Goal: Task Accomplishment & Management: Use online tool/utility

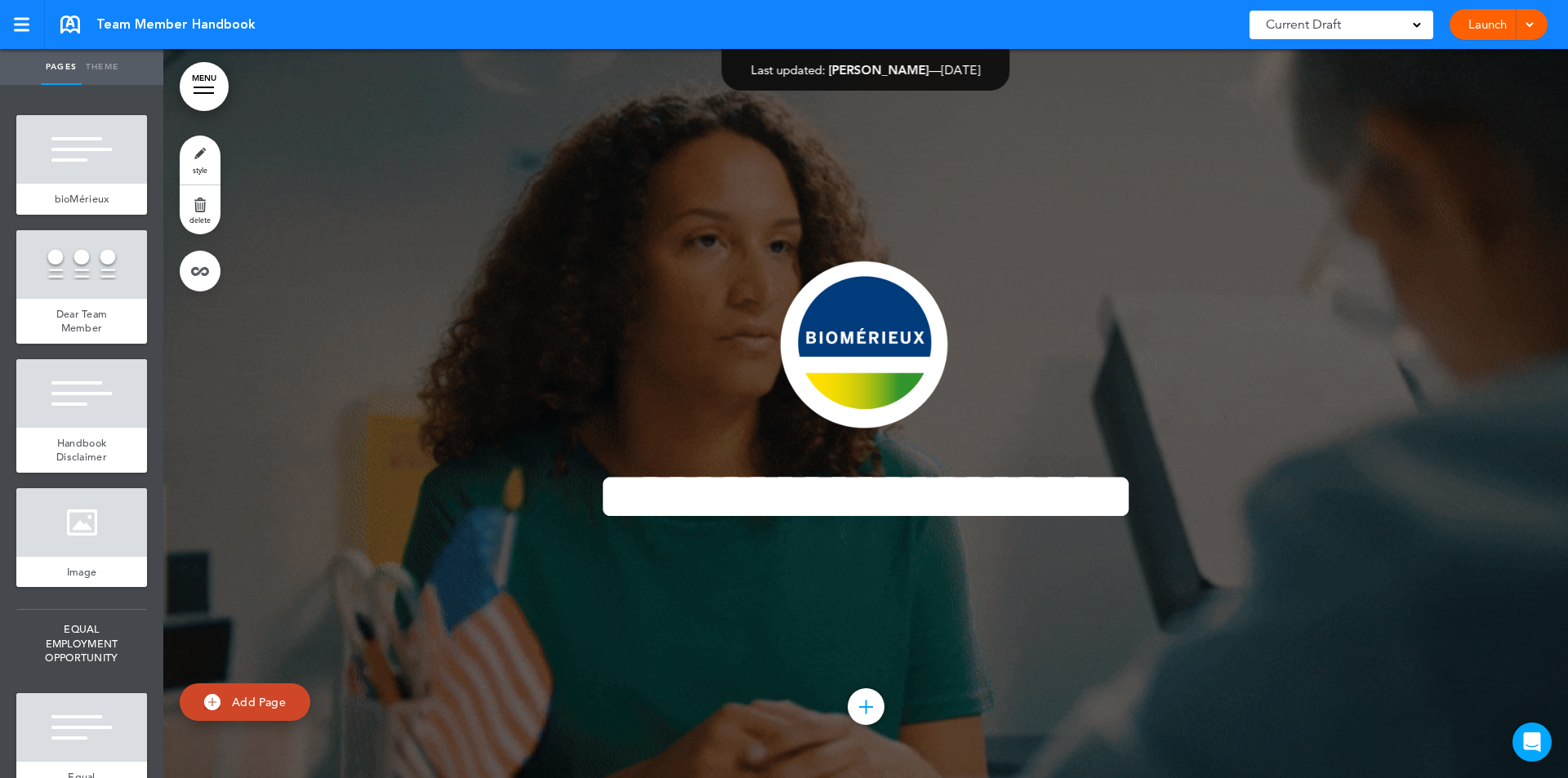
scroll to position [80231, 0]
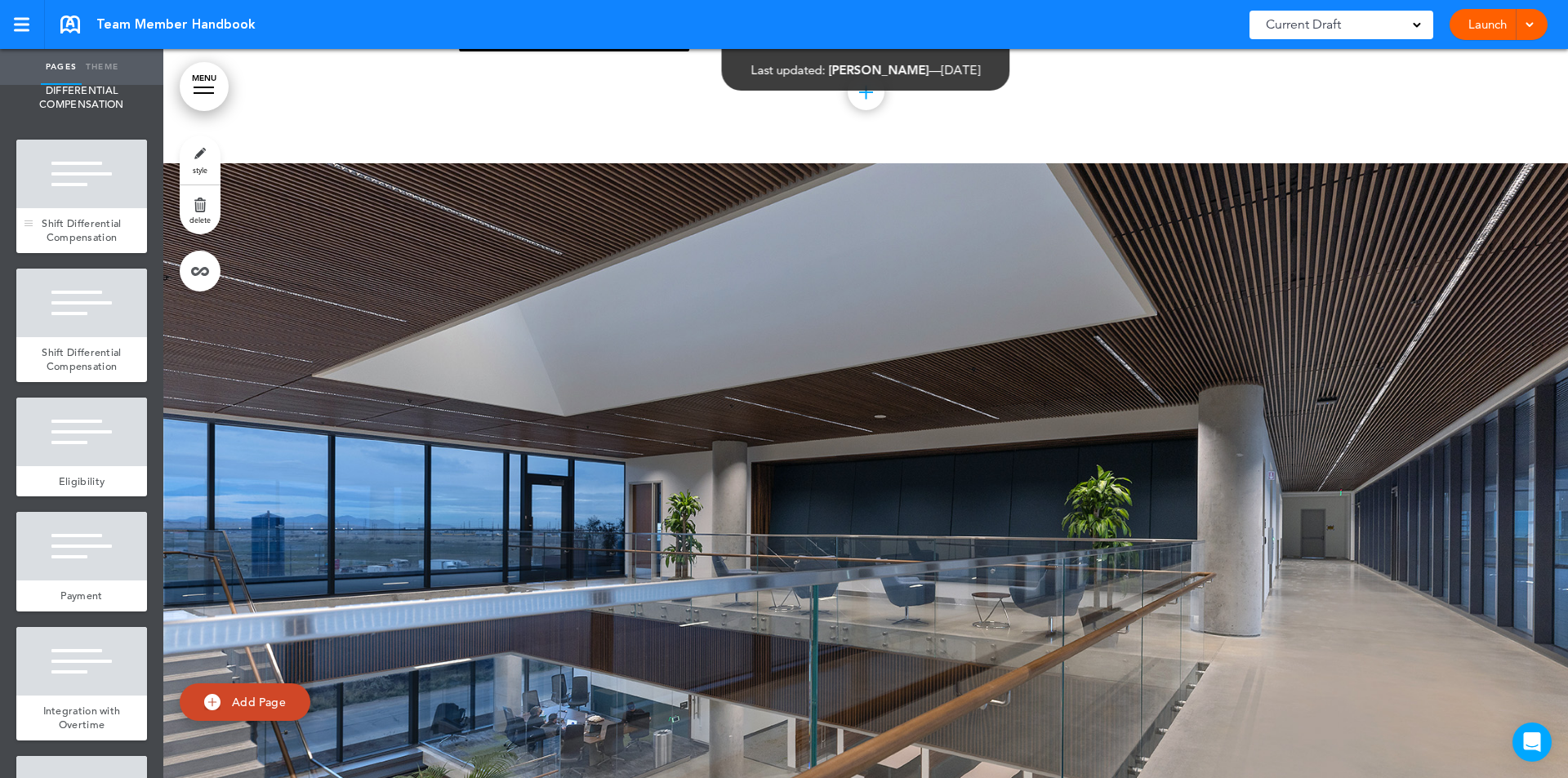
click at [104, 253] on div "Shift Differential Compensation" at bounding box center [82, 231] width 131 height 45
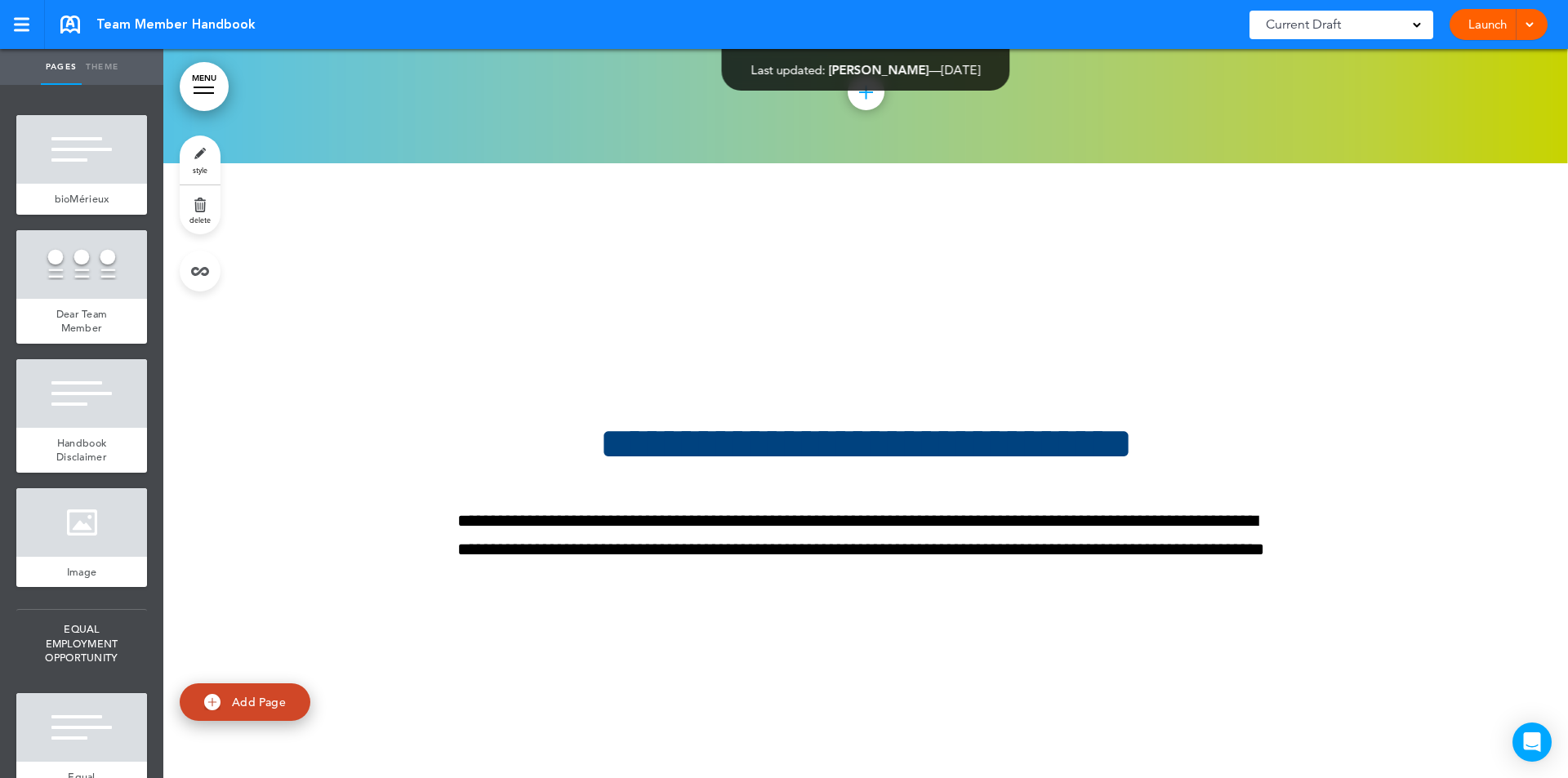
scroll to position [606, 0]
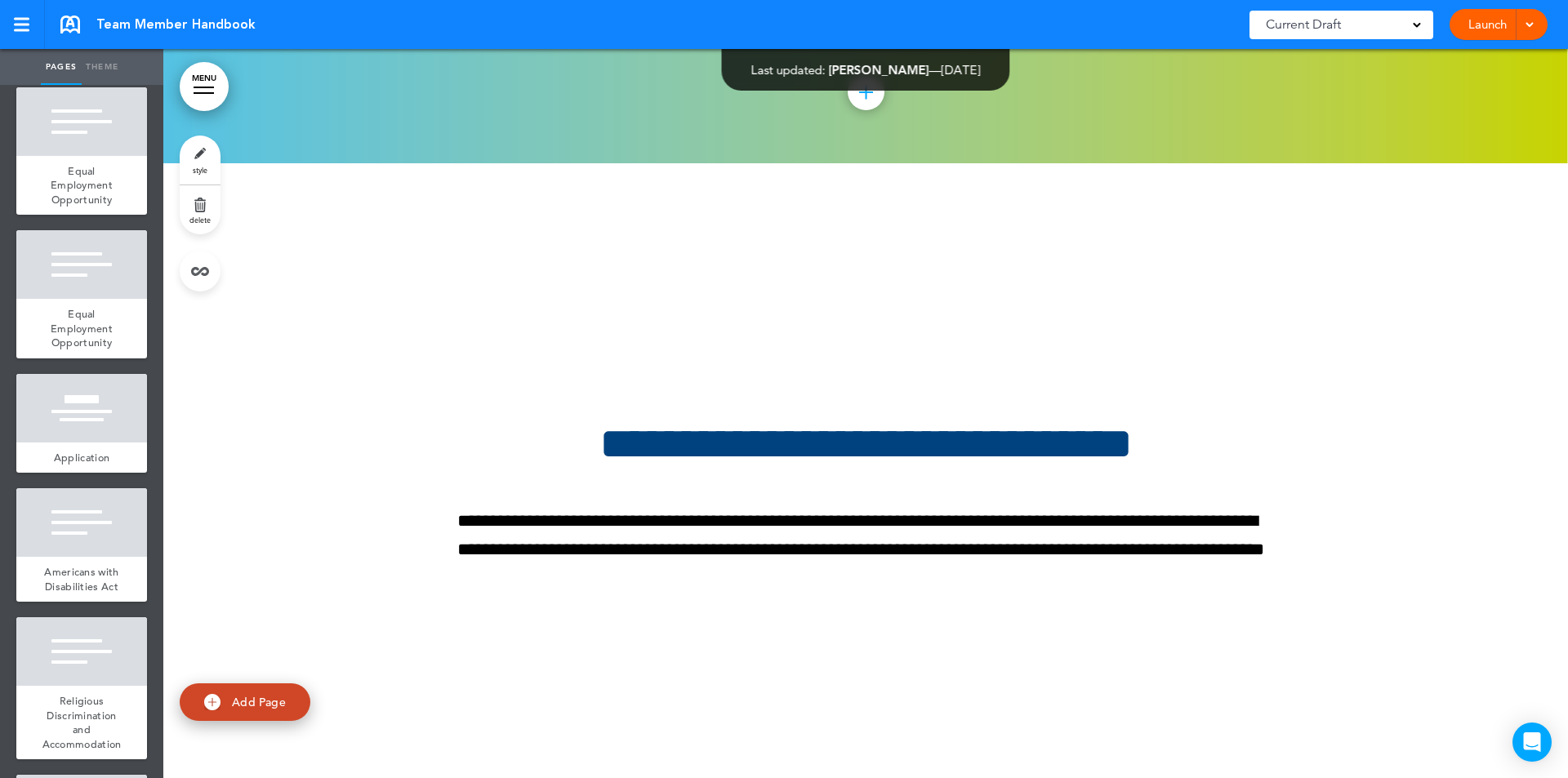
click at [151, 636] on ul "add page bioMérieux add page Dear Team Member add page Handbook Disclaimer add …" at bounding box center [82, 432] width 164 height 693
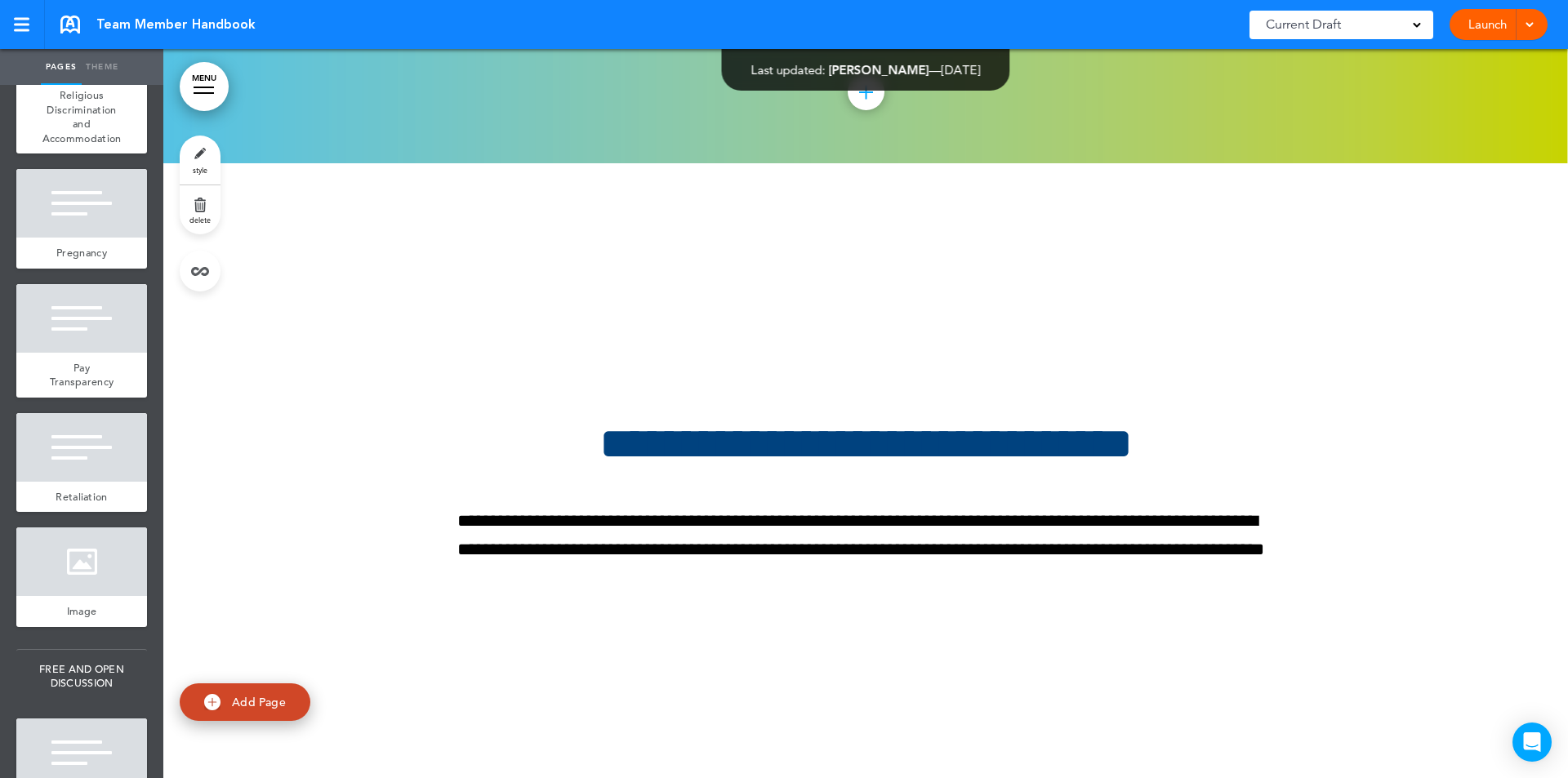
scroll to position [1816, 0]
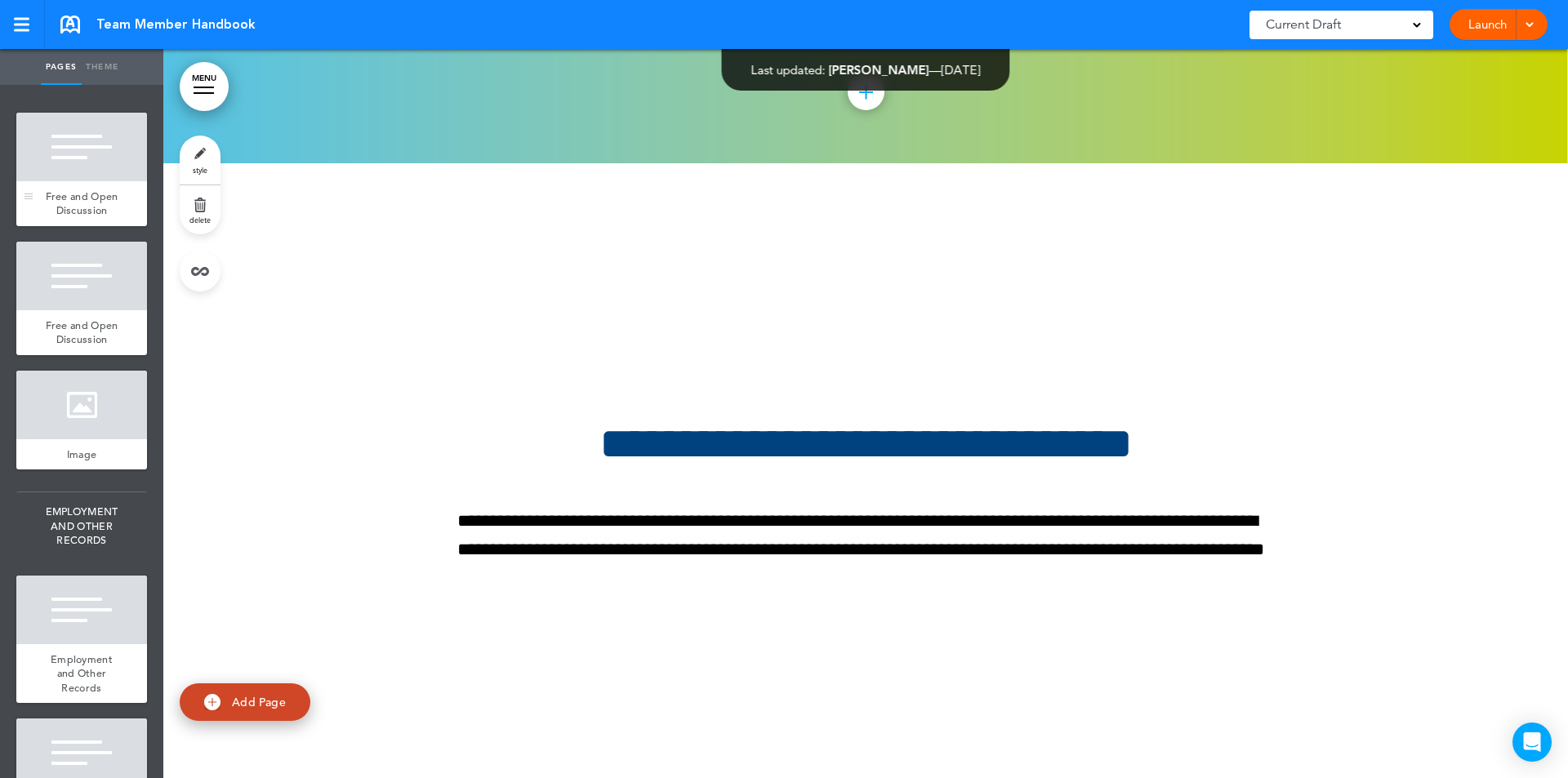
click at [73, 181] on div at bounding box center [82, 146] width 131 height 69
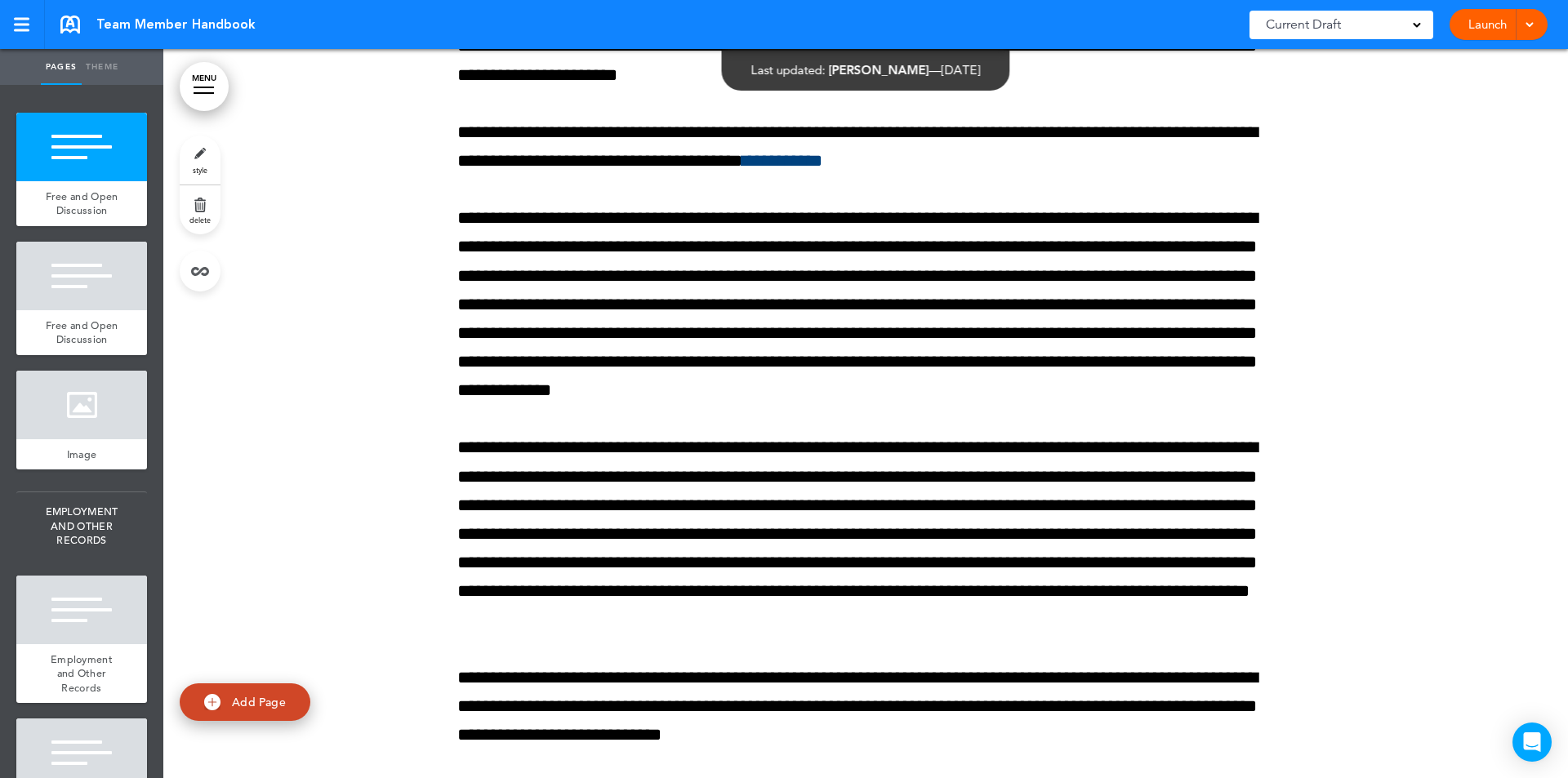
scroll to position [14719, 0]
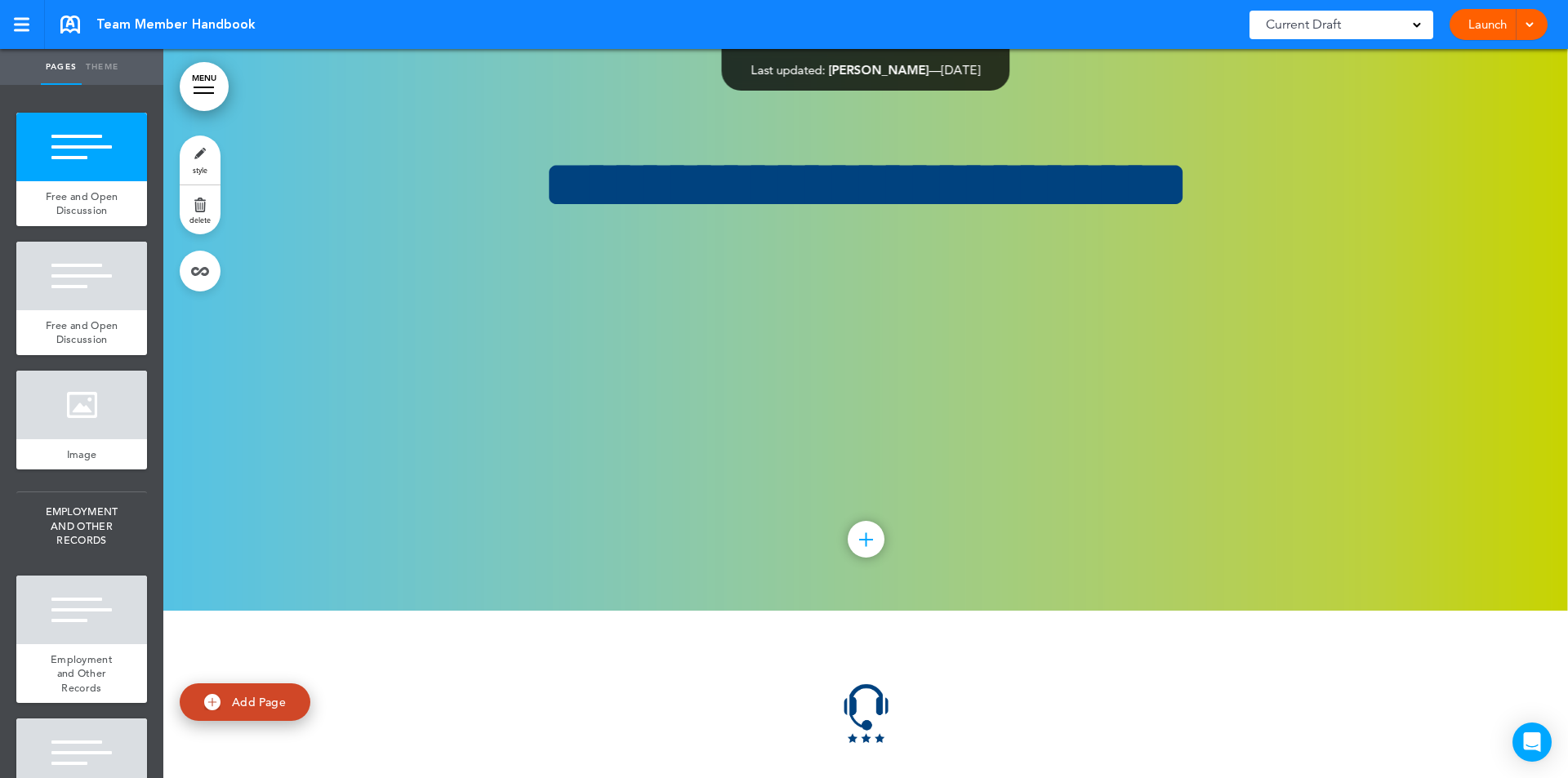
click at [138, 344] on ul "add page bioMérieux add page Dear Team Member add page Handbook Disclaimer add …" at bounding box center [82, 432] width 164 height 693
click at [110, 310] on div at bounding box center [82, 276] width 131 height 69
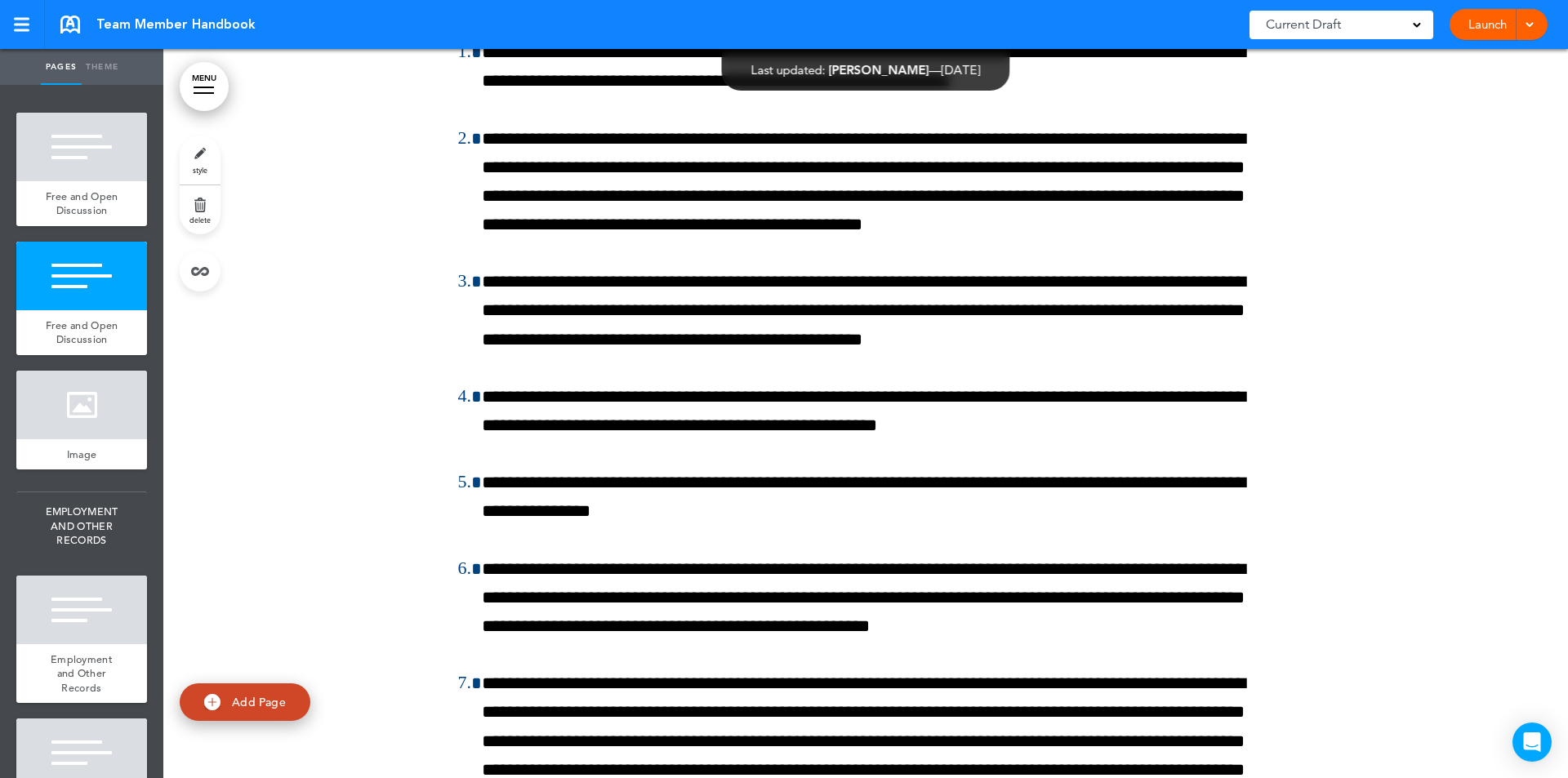
scroll to position [15579, 0]
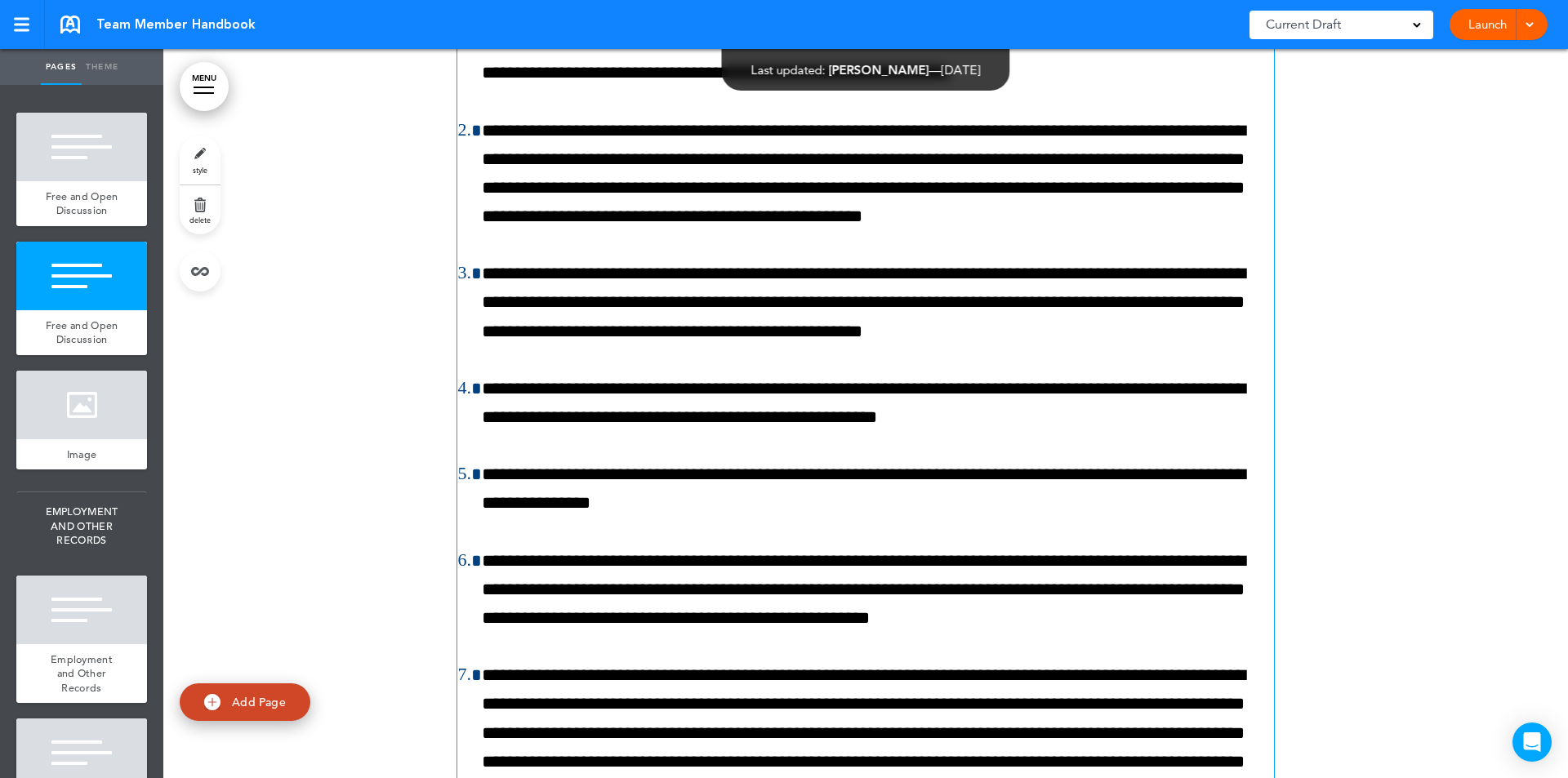
click at [1200, 231] on li "**********" at bounding box center [878, 174] width 792 height 115
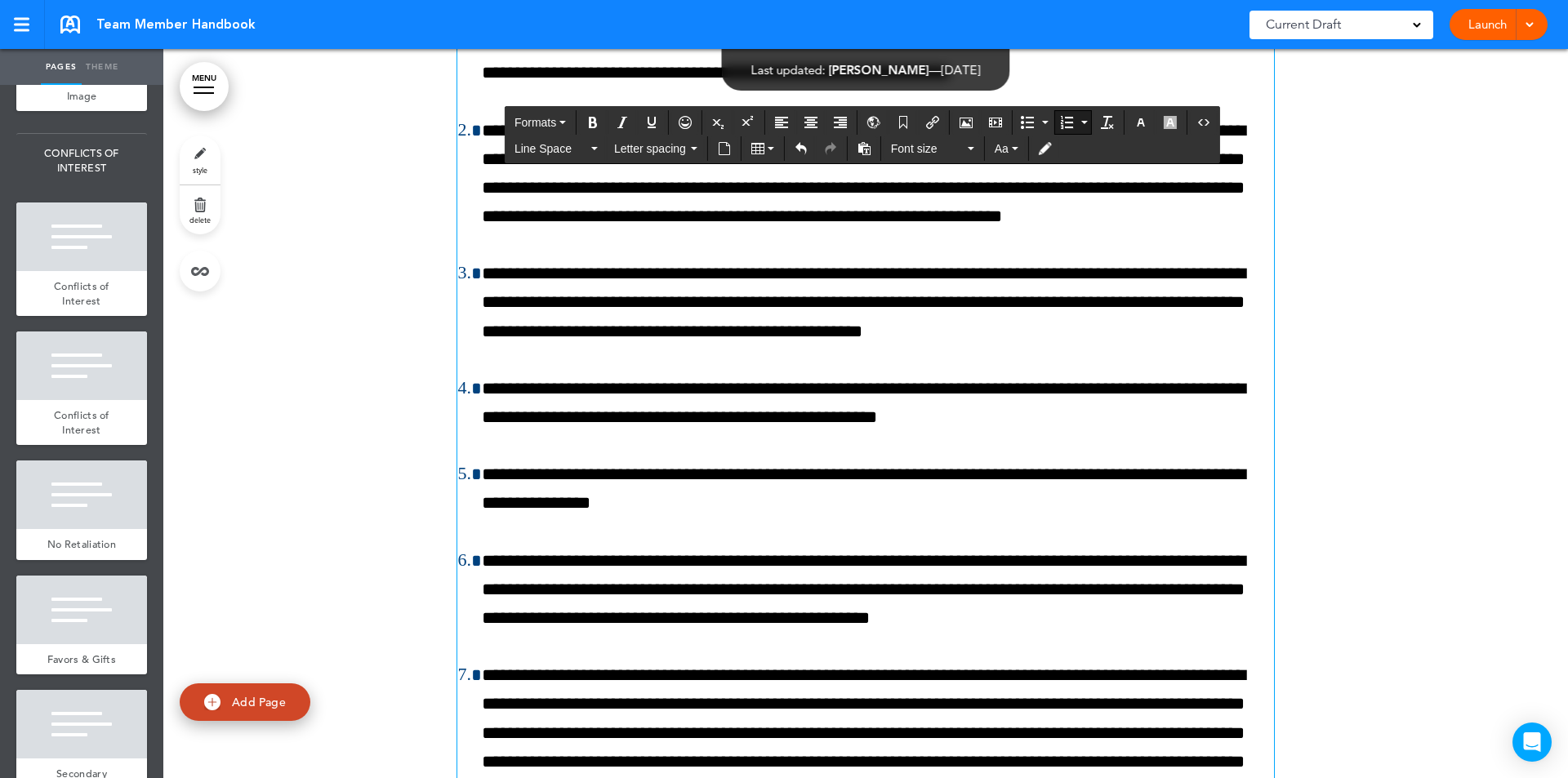
scroll to position [3531, 0]
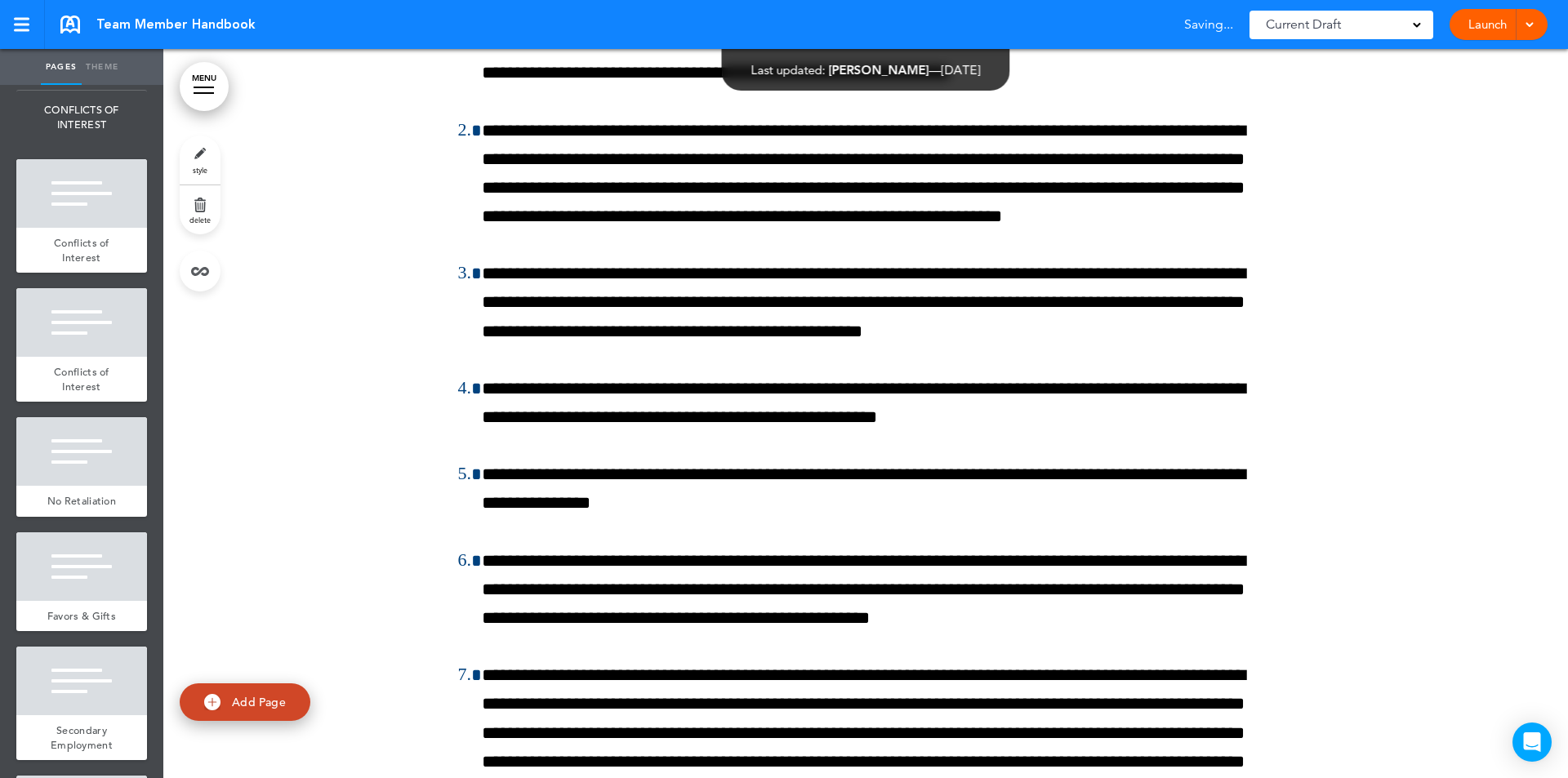
click at [103, 430] on ul "add page bioMérieux add page Dear Team Member add page Handbook Disclaimer add …" at bounding box center [82, 432] width 164 height 693
click at [89, 272] on div "Conflicts of Interest" at bounding box center [82, 251] width 131 height 45
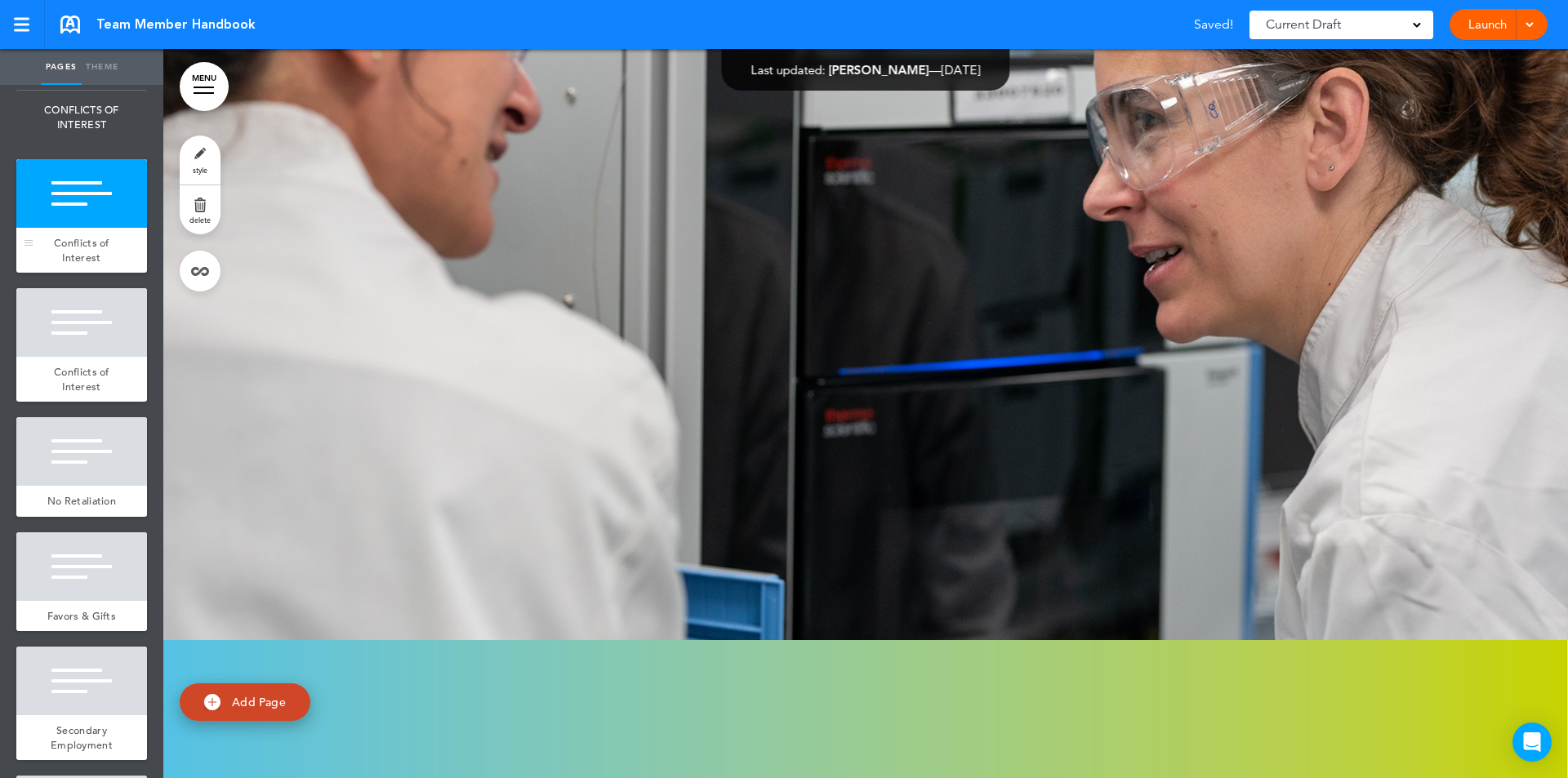
scroll to position [25088, 0]
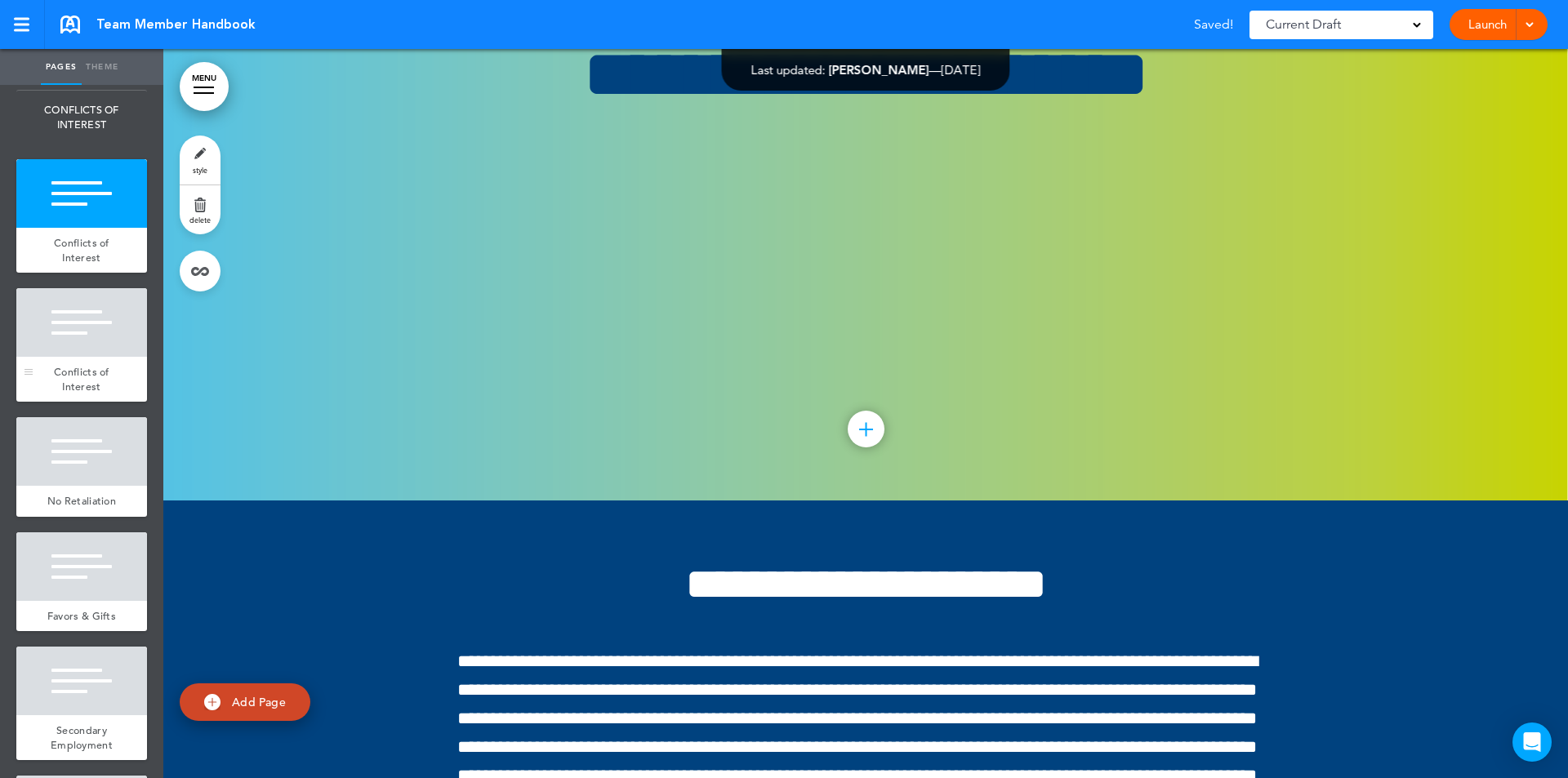
click at [85, 357] on div at bounding box center [82, 322] width 131 height 69
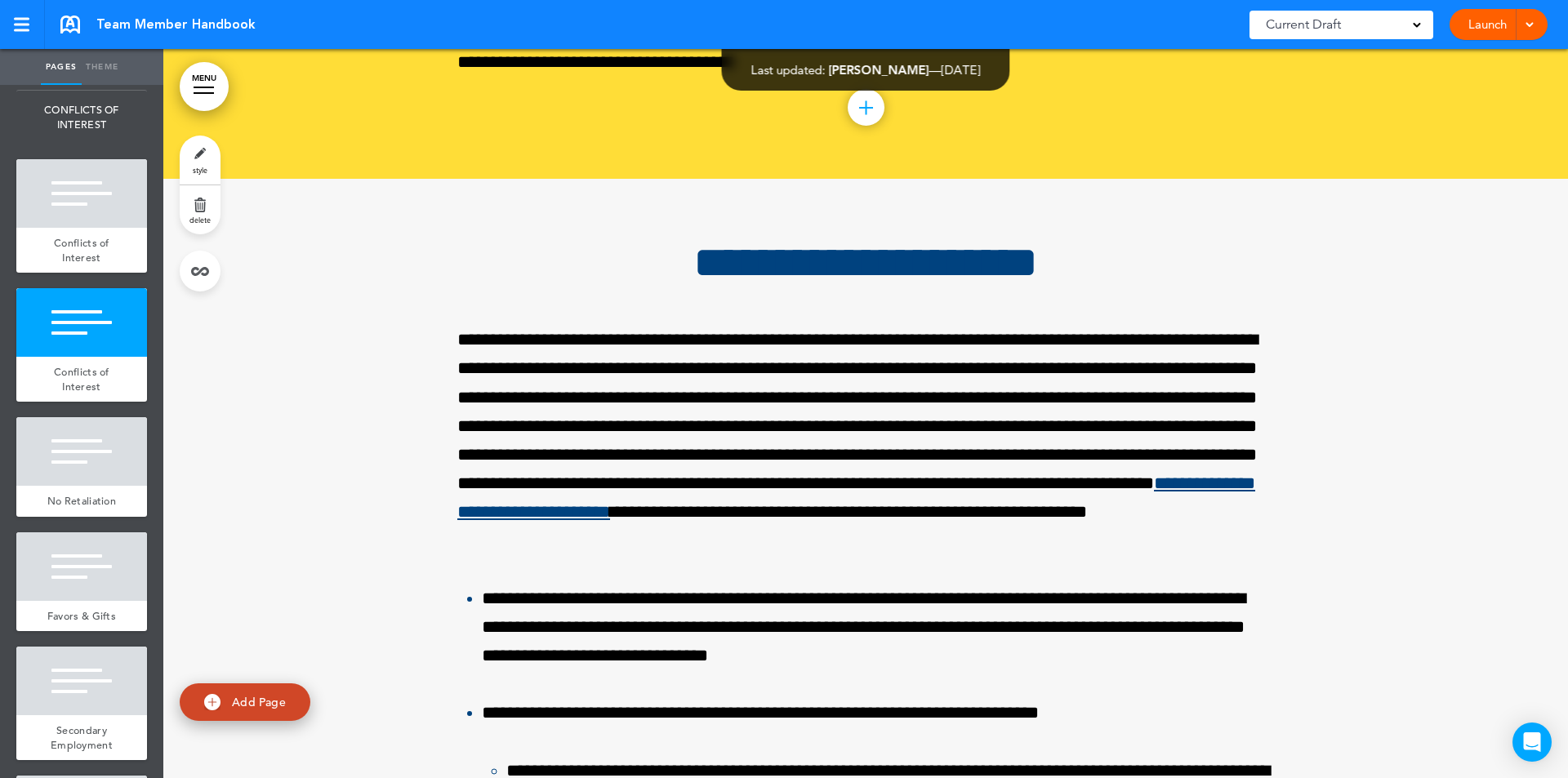
scroll to position [28494, 0]
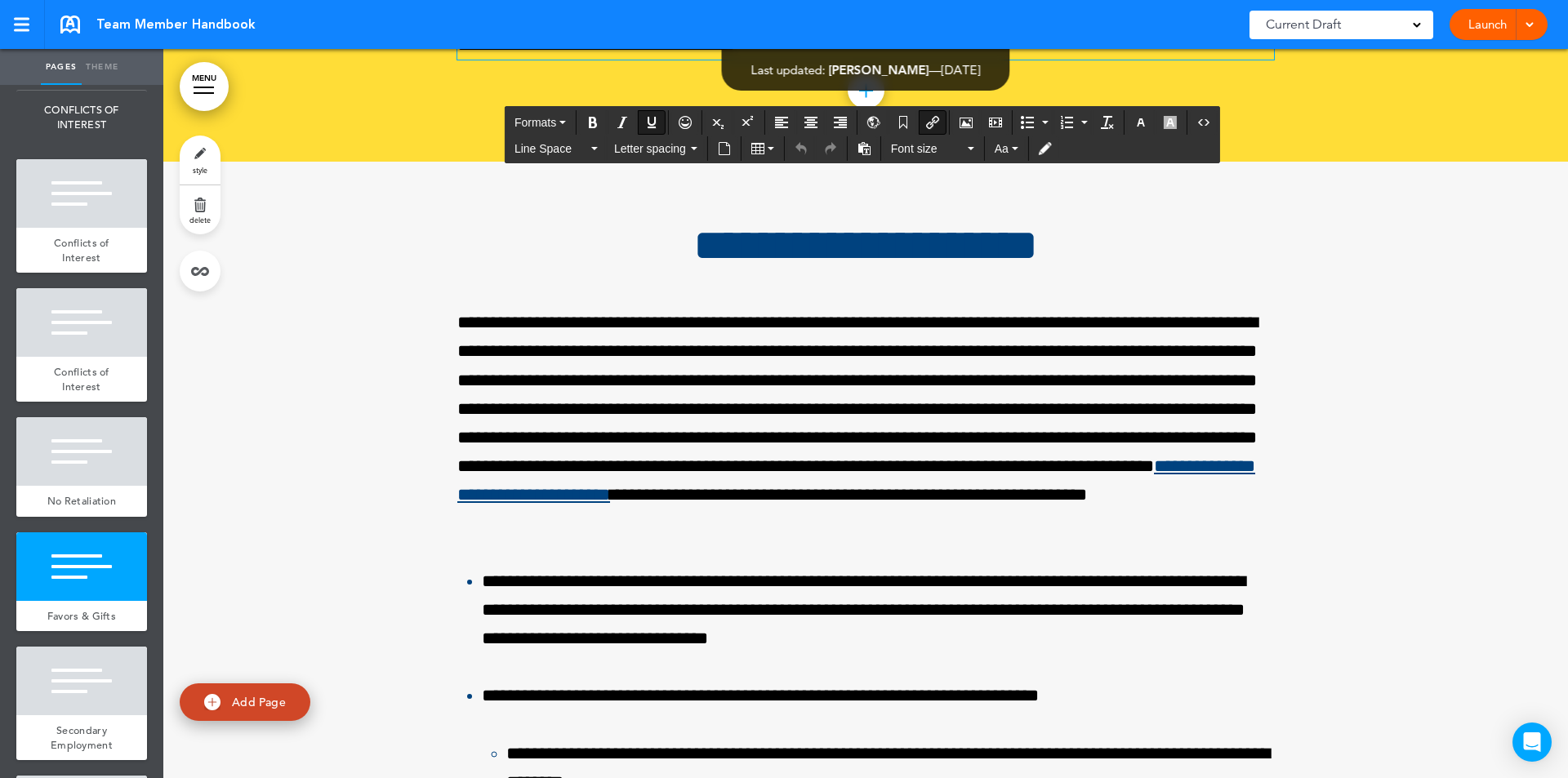
drag, startPoint x: 1097, startPoint y: 320, endPoint x: 733, endPoint y: 417, distance: 376.7
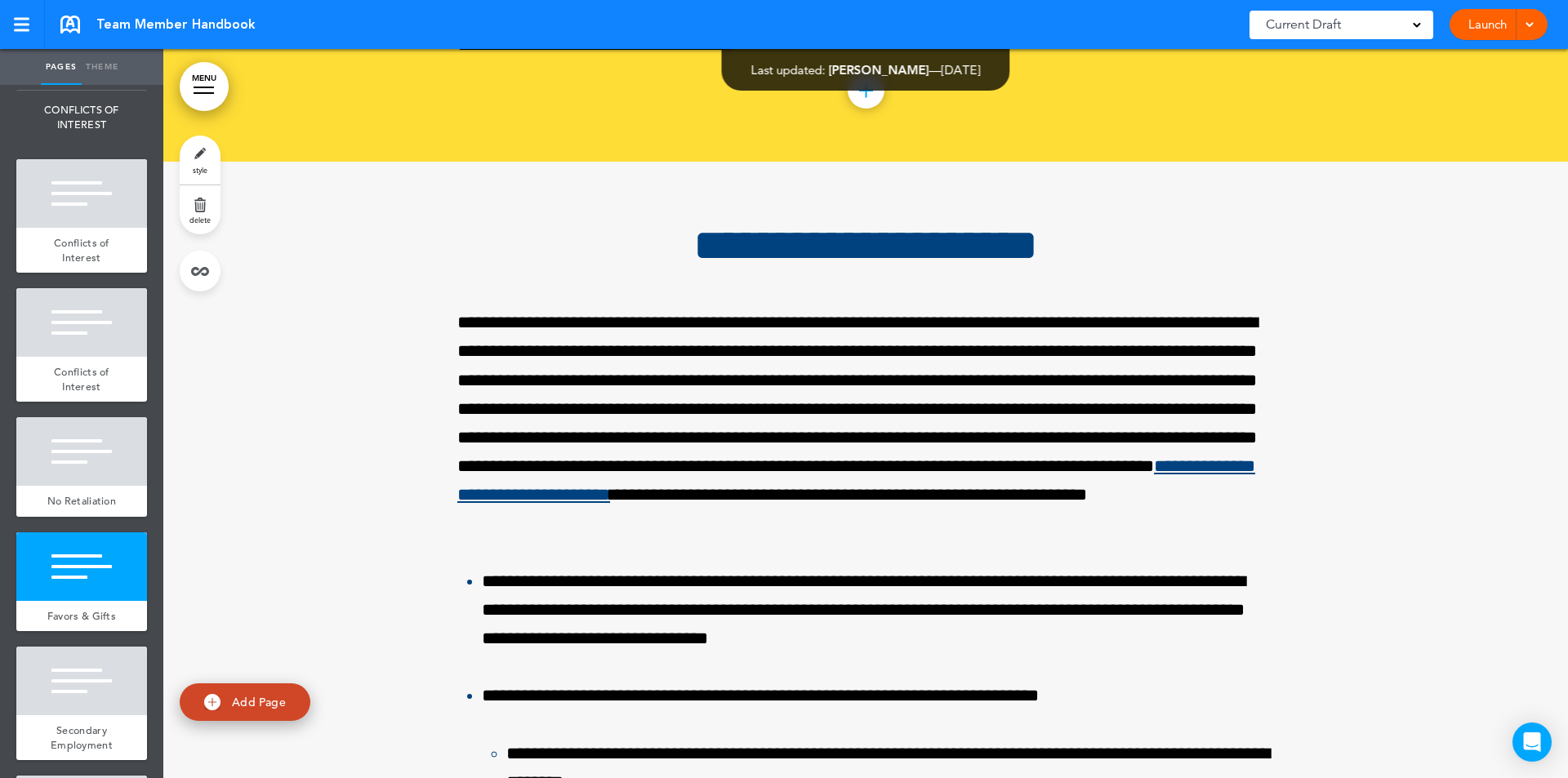
click at [142, 650] on ul "add page bioMérieux add page Dear Team Member add page Handbook Disclaimer add …" at bounding box center [82, 432] width 164 height 693
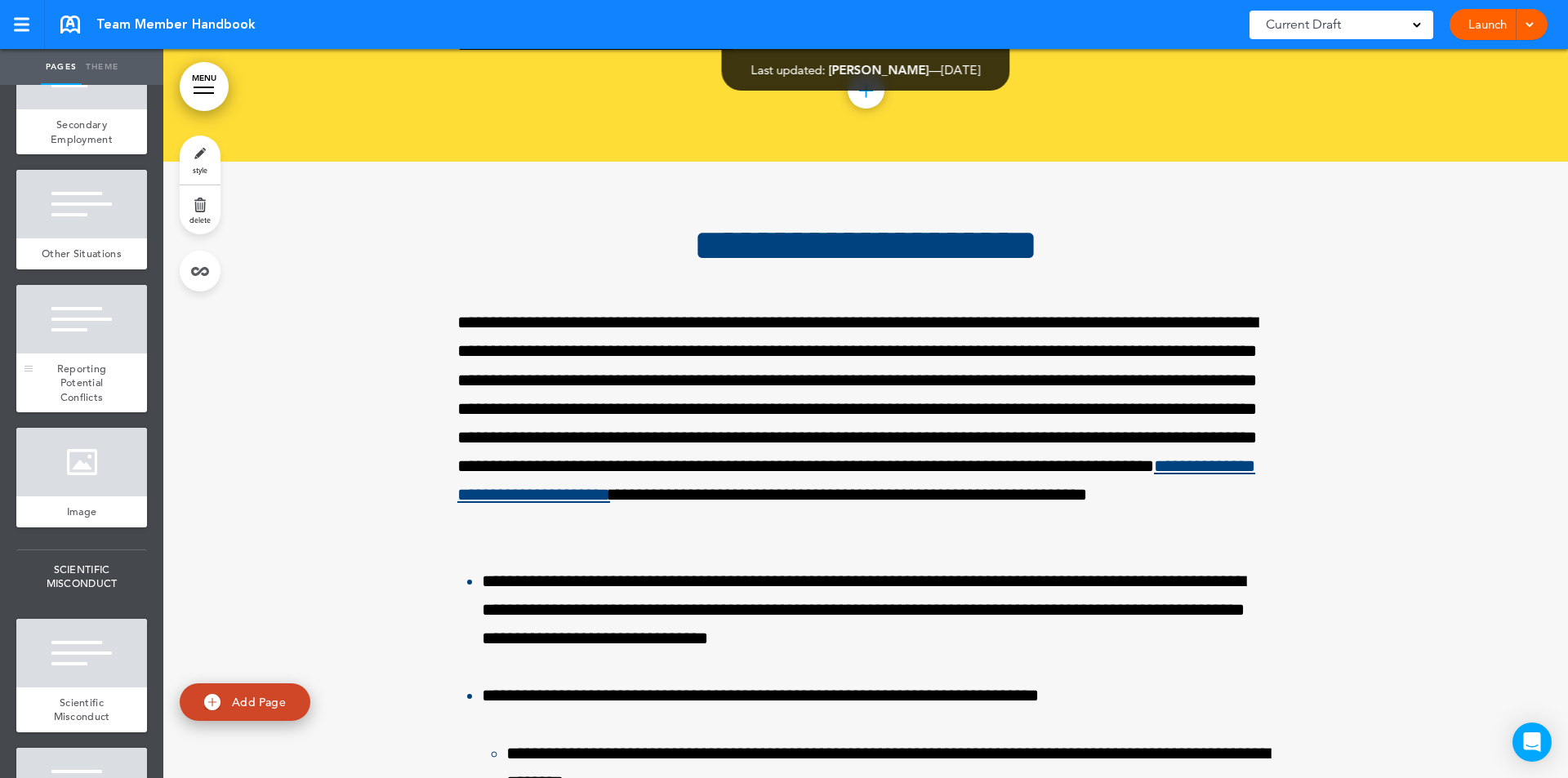
click at [98, 404] on span "Reporting Potential Conflicts" at bounding box center [82, 382] width 50 height 43
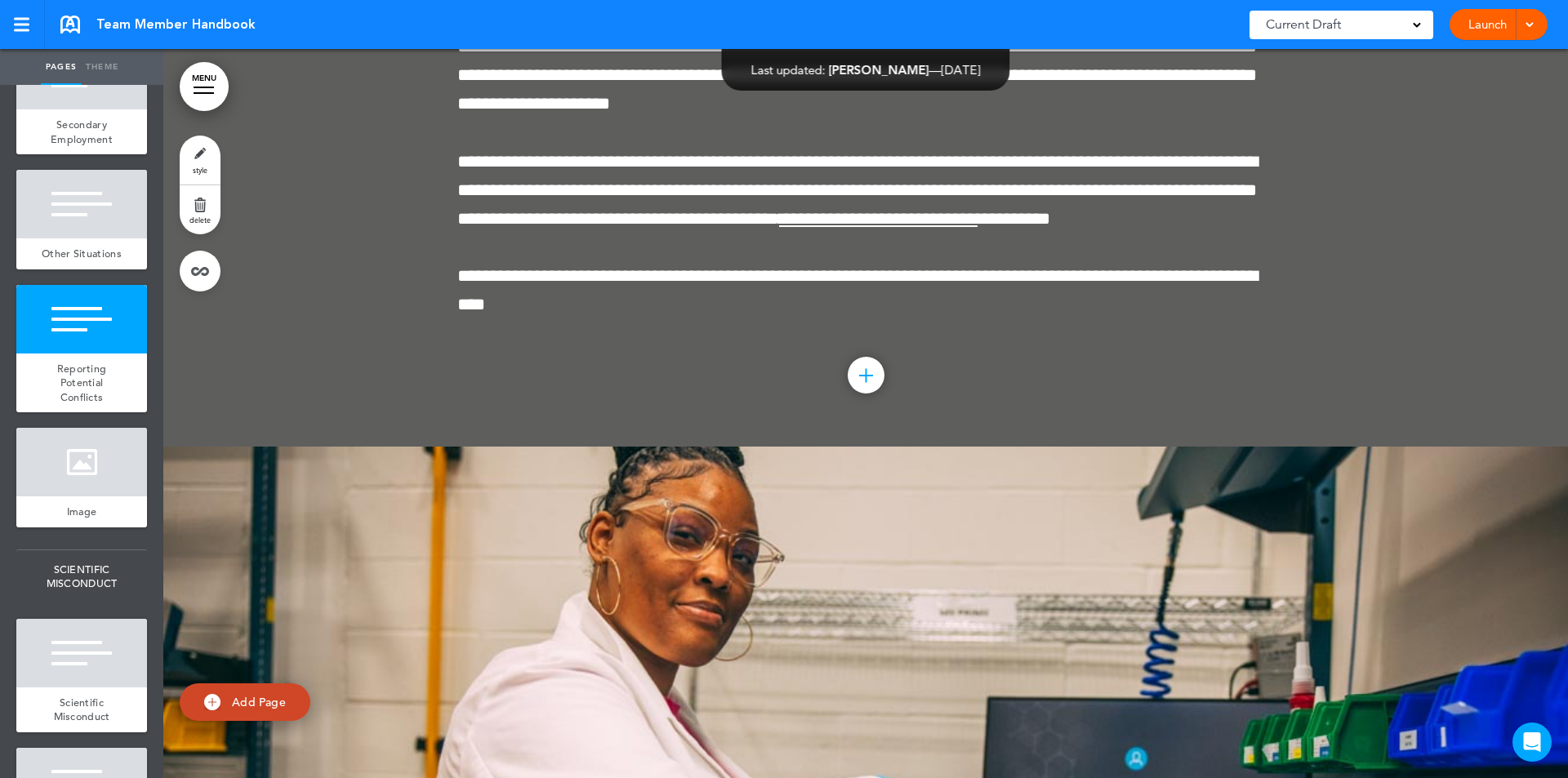
scroll to position [30605, 0]
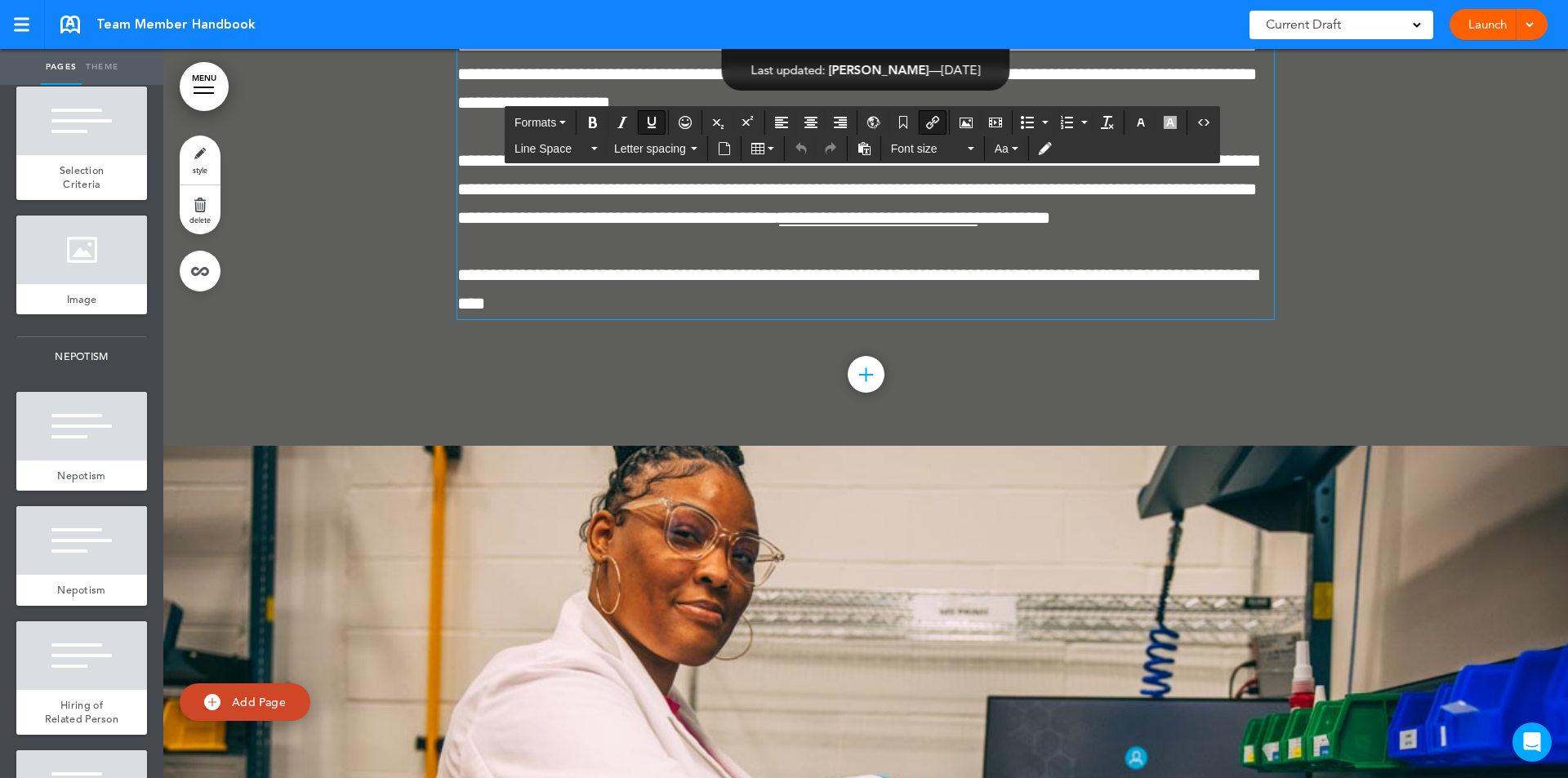
scroll to position [7770, 0]
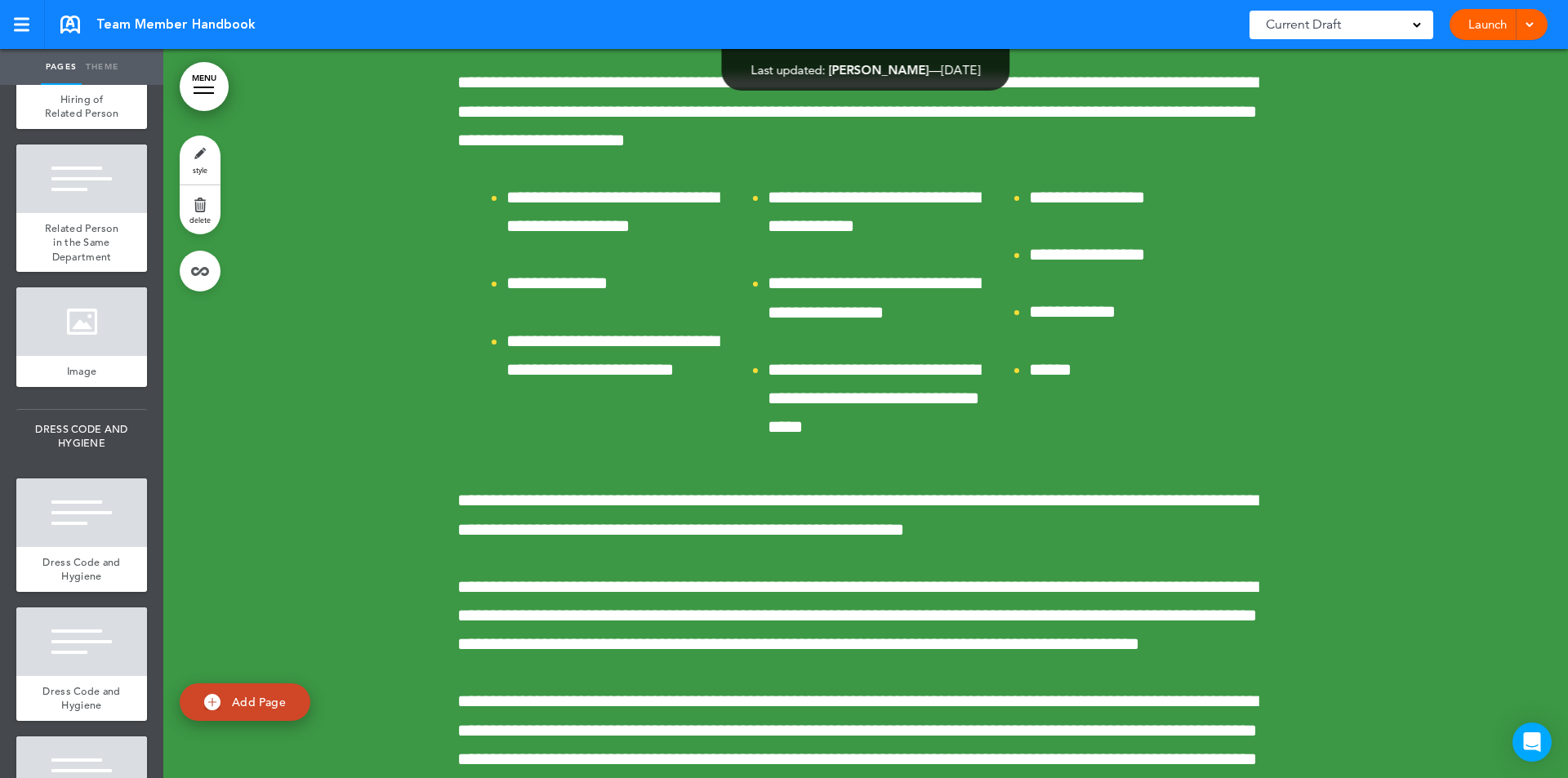
scroll to position [48115, 0]
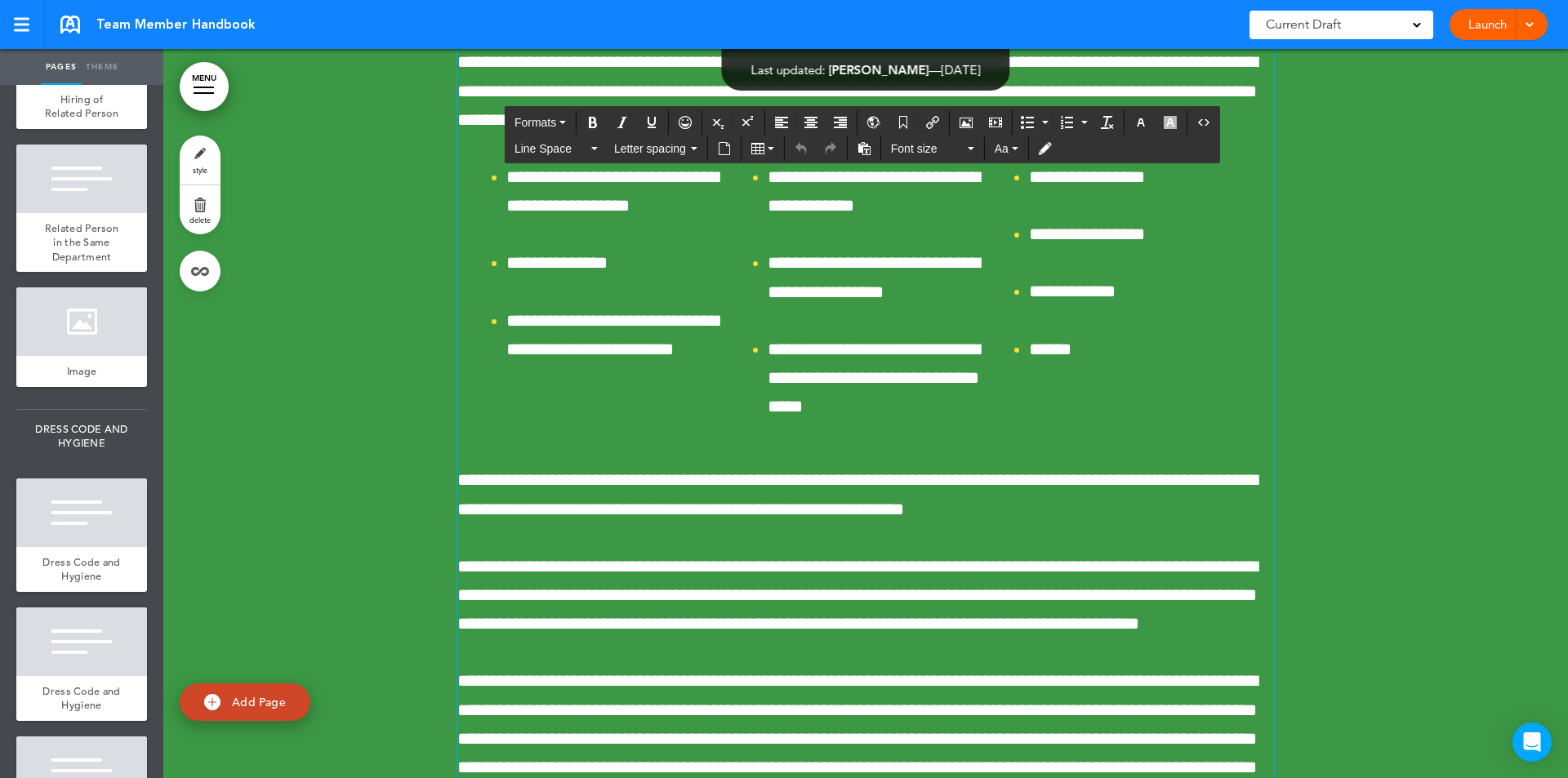
click at [714, 128] on span "**********" at bounding box center [857, 91] width 800 height 75
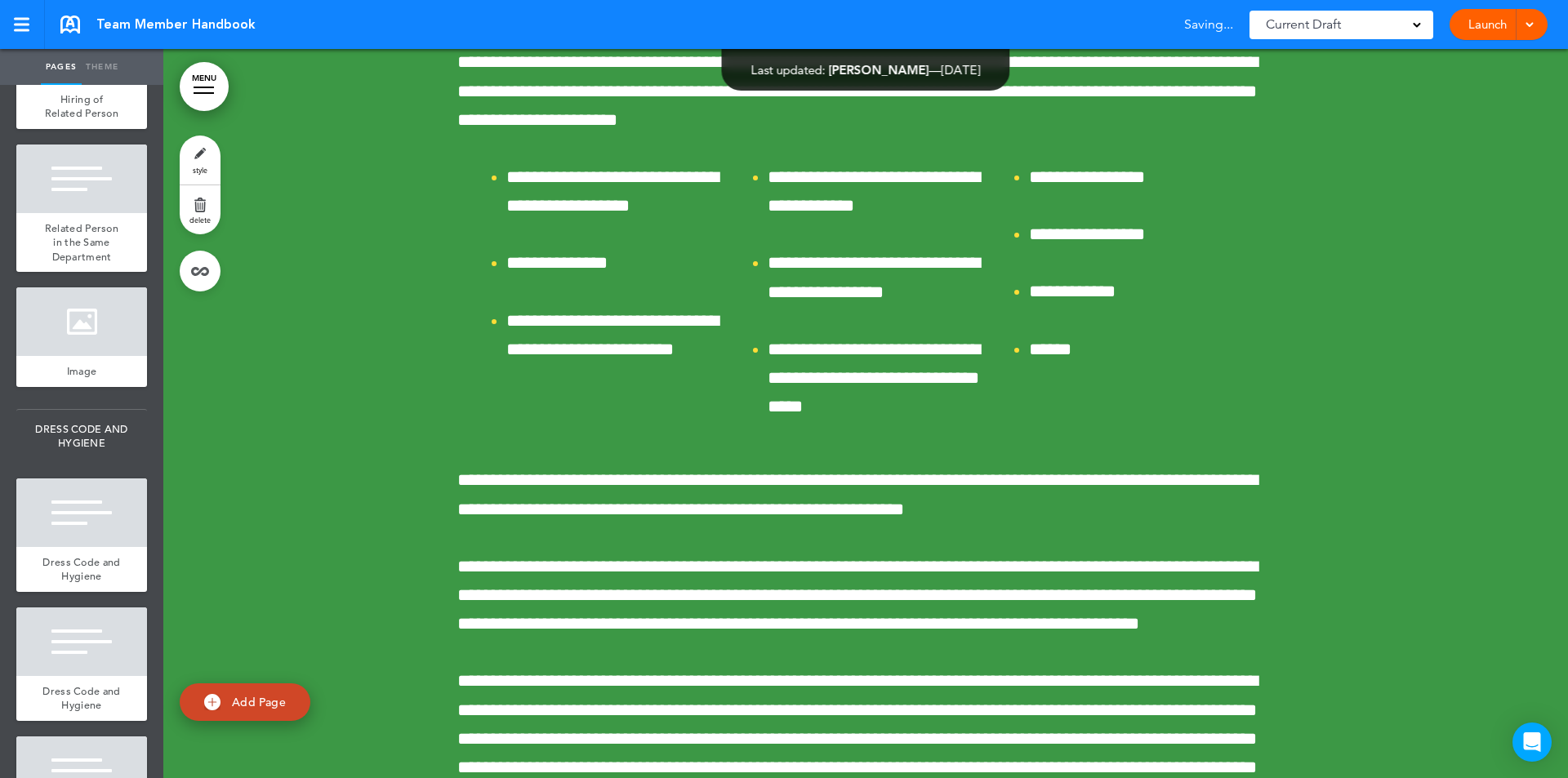
click at [294, 525] on div at bounding box center [865, 221] width 1404 height 1556
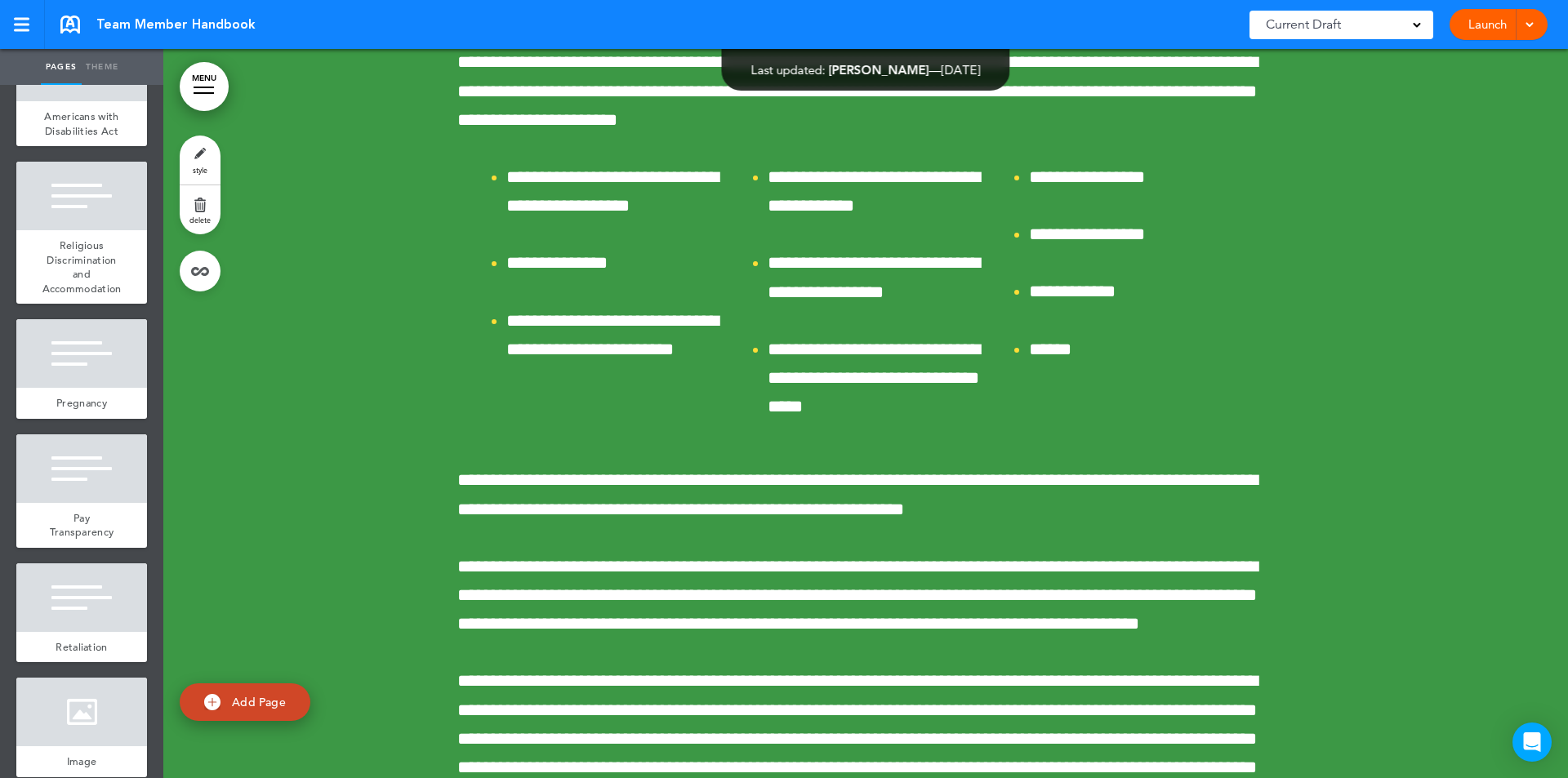
scroll to position [0, 0]
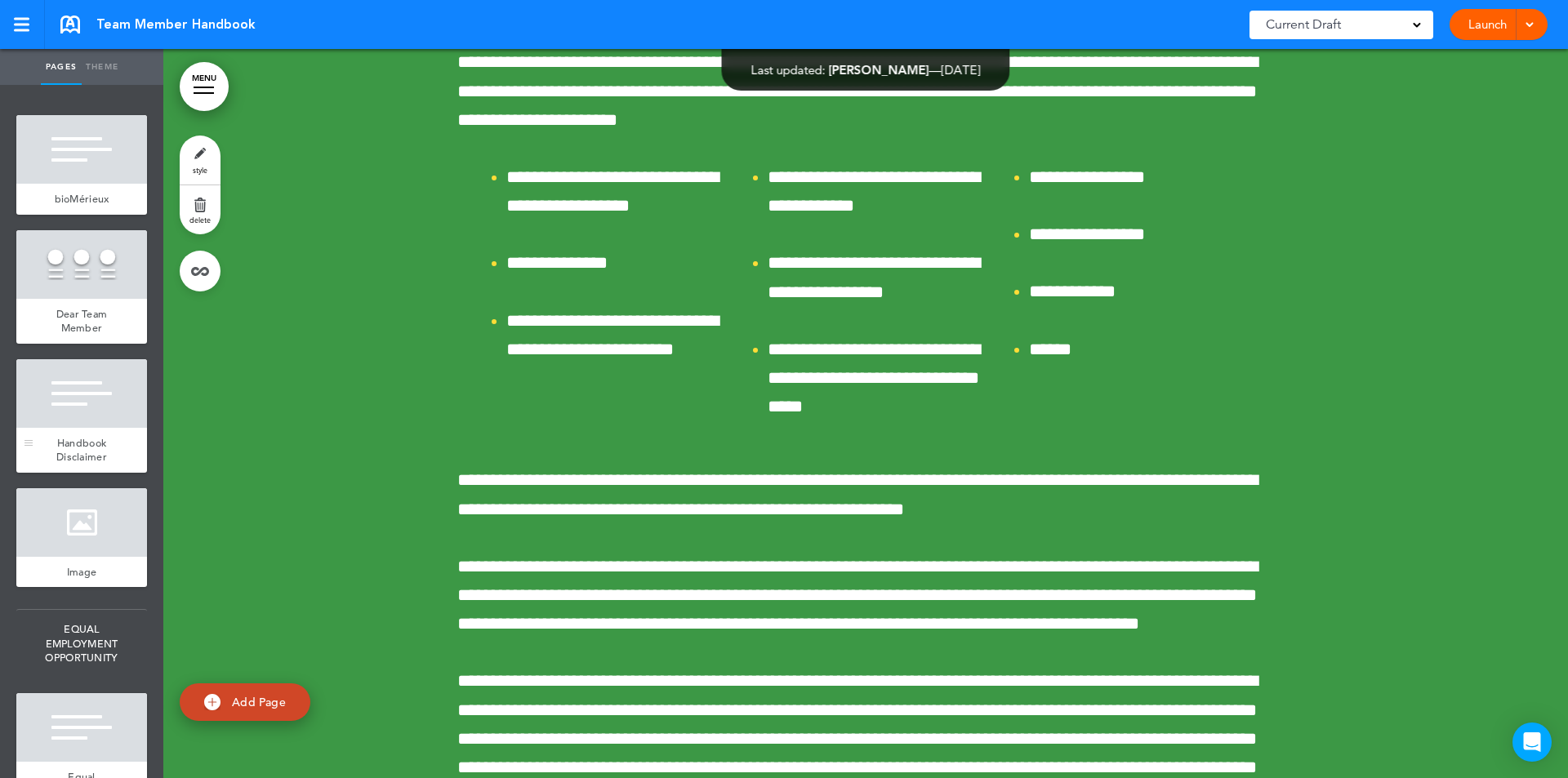
click at [89, 394] on div at bounding box center [82, 393] width 131 height 69
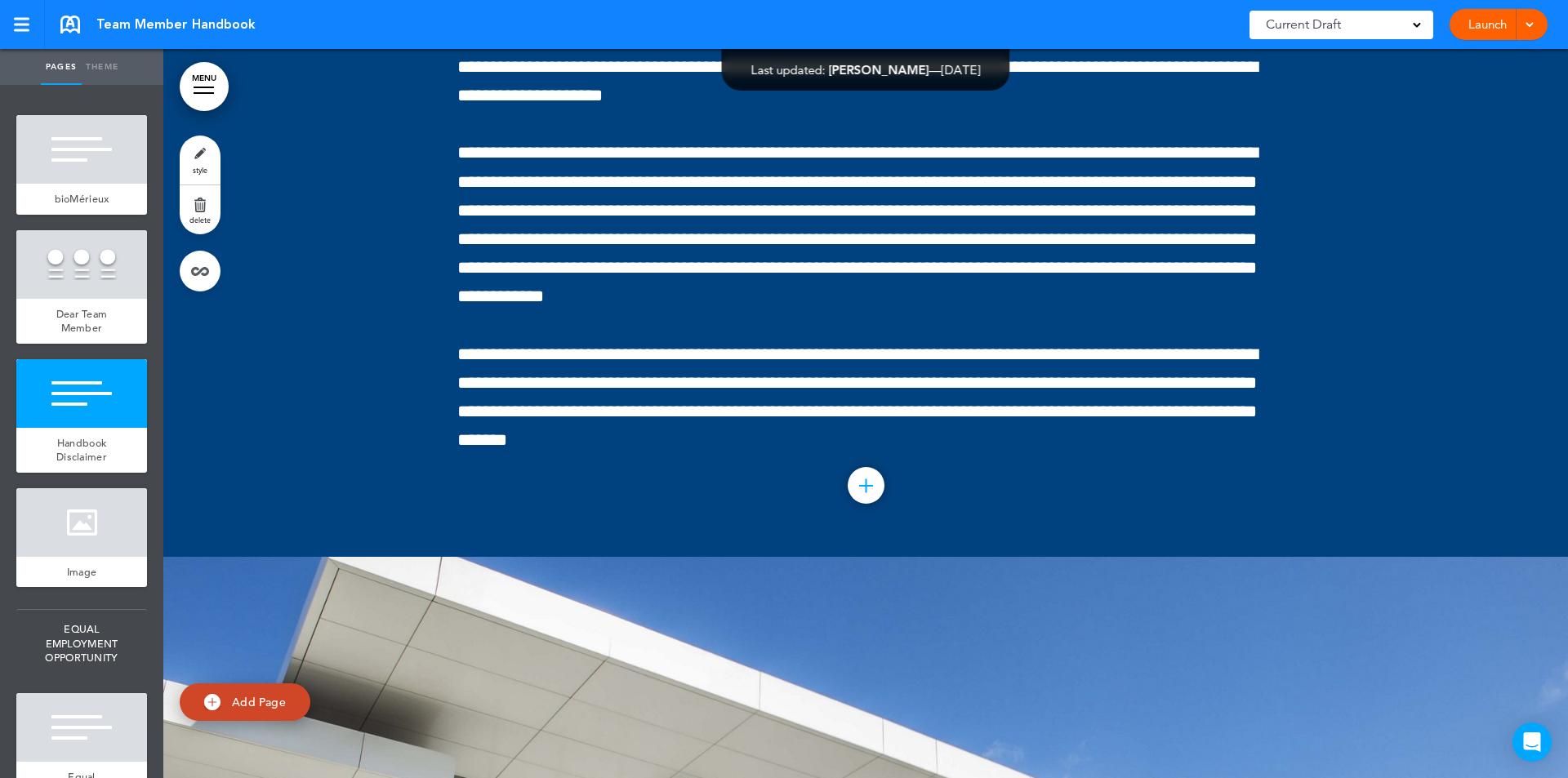
scroll to position [3229, 0]
